Goal: Navigation & Orientation: Find specific page/section

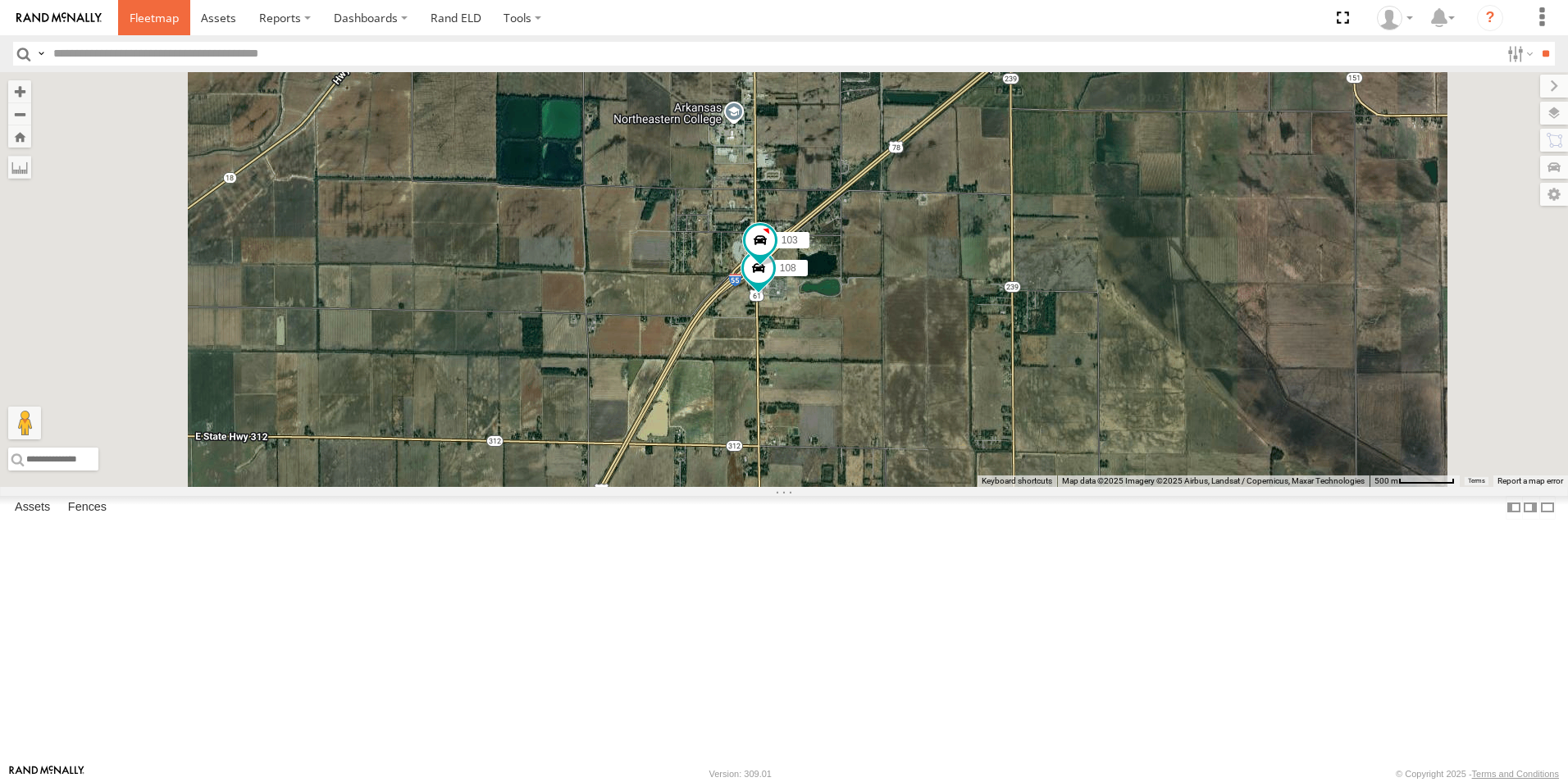
click at [141, 24] on span at bounding box center [153, 17] width 49 height 15
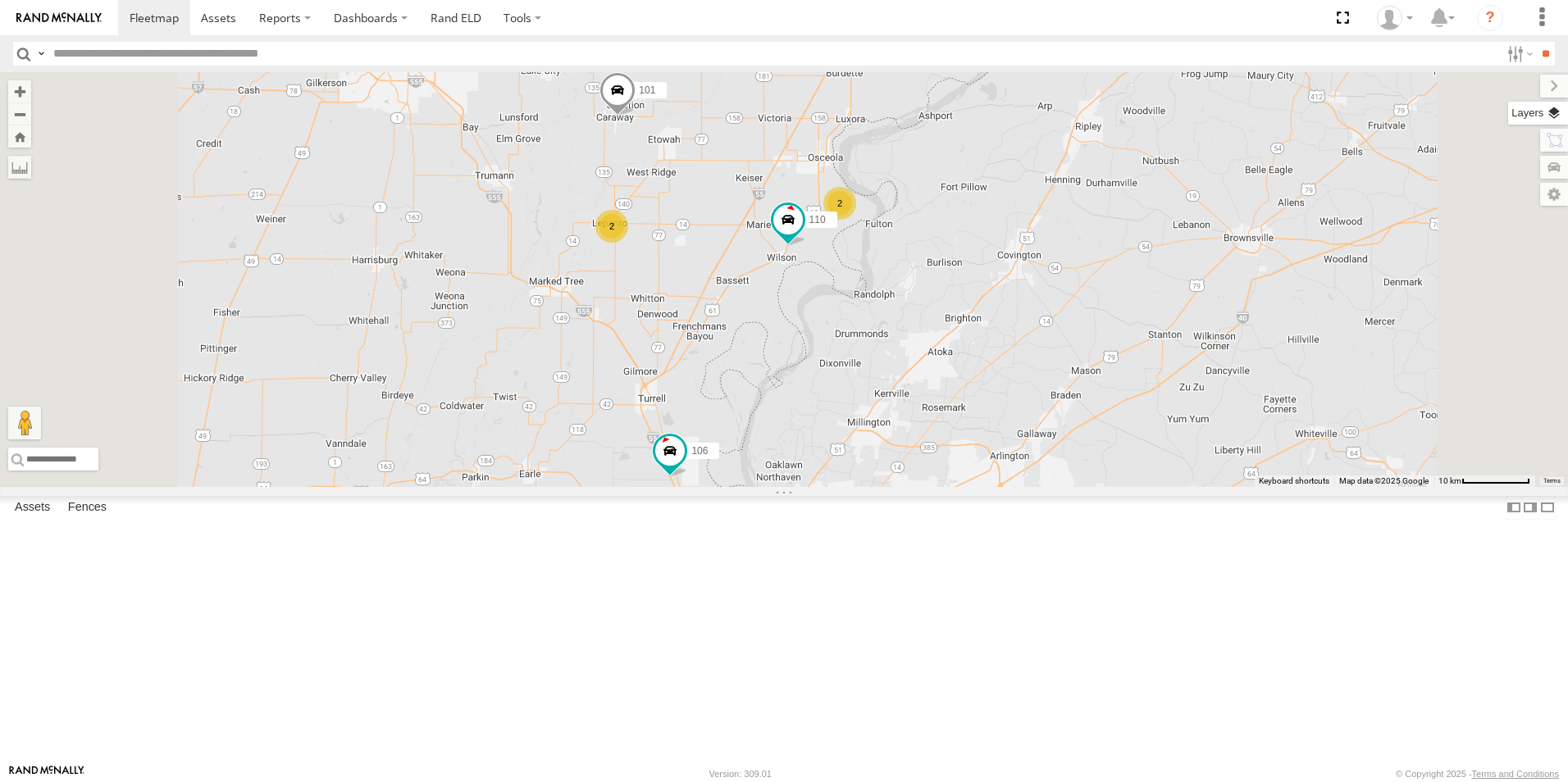
click at [1556, 113] on label at bounding box center [1538, 113] width 60 height 23
click at [0, 0] on span "Basemaps" at bounding box center [0, 0] width 0 height 0
click at [0, 0] on span "Satellite + Roadmap" at bounding box center [0, 0] width 0 height 0
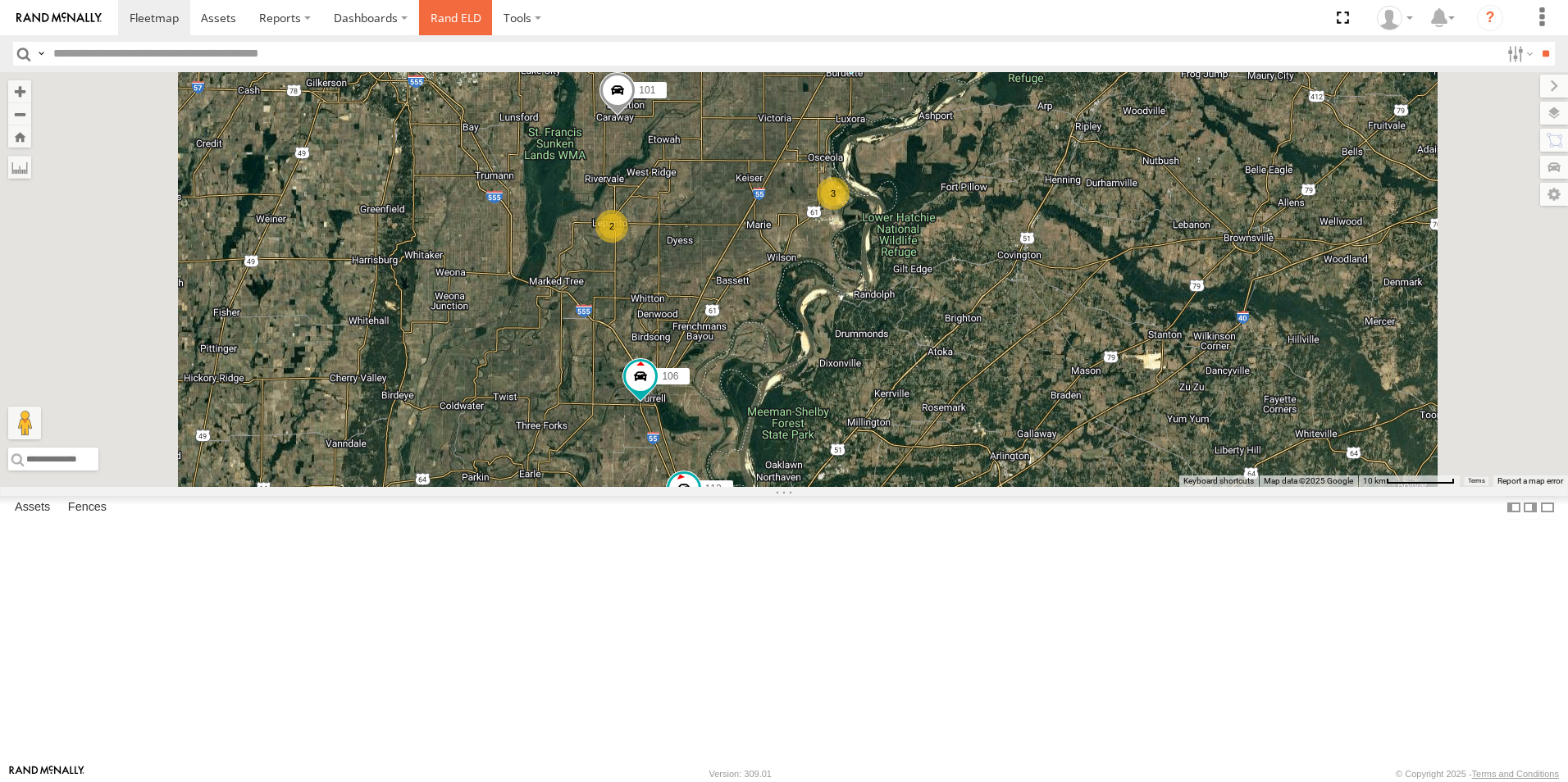
click at [449, 13] on link "Rand ELD" at bounding box center [456, 17] width 74 height 36
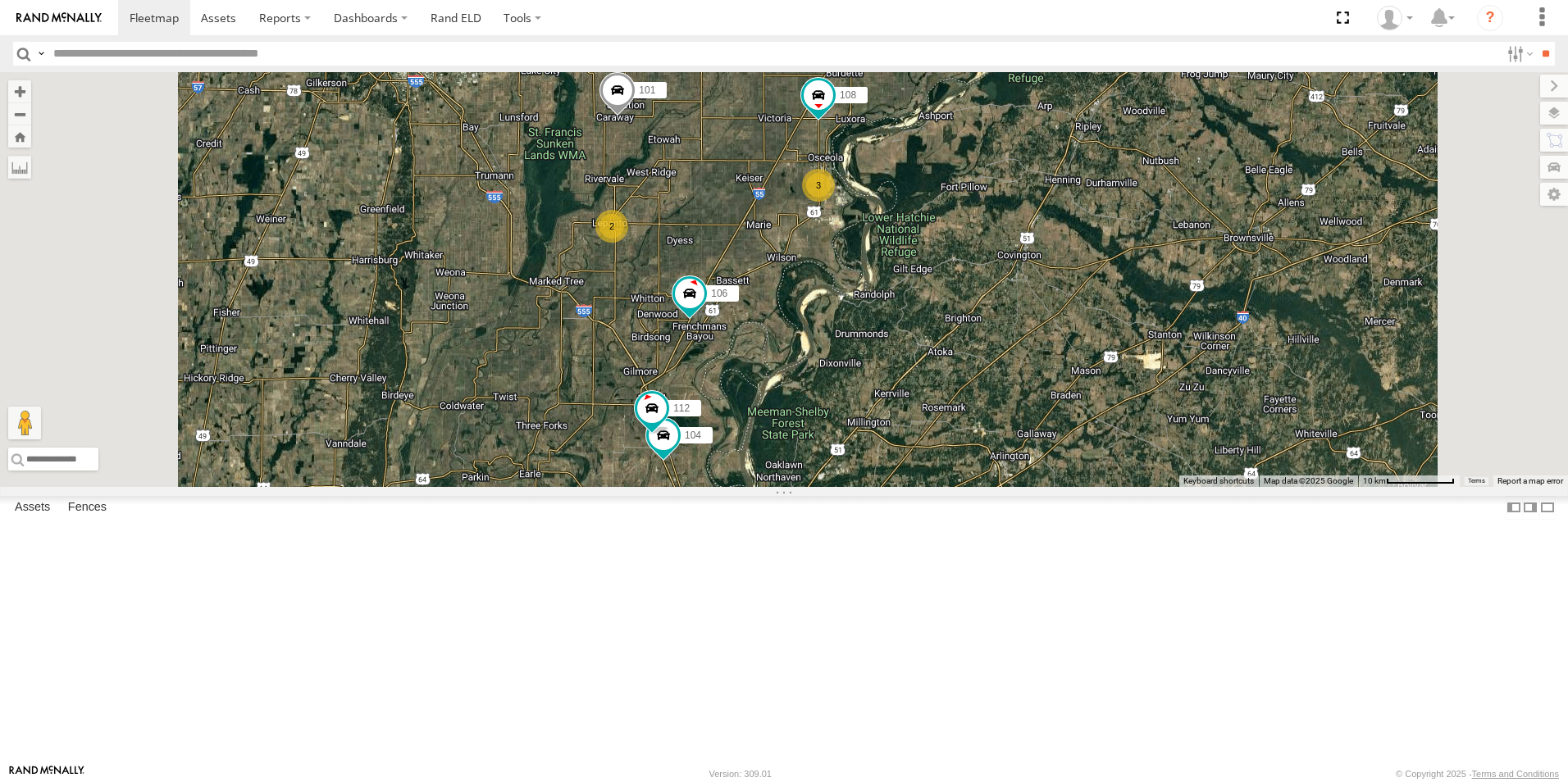
click at [0, 0] on span at bounding box center [0, 0] width 0 height 0
